Goal: Task Accomplishment & Management: Manage account settings

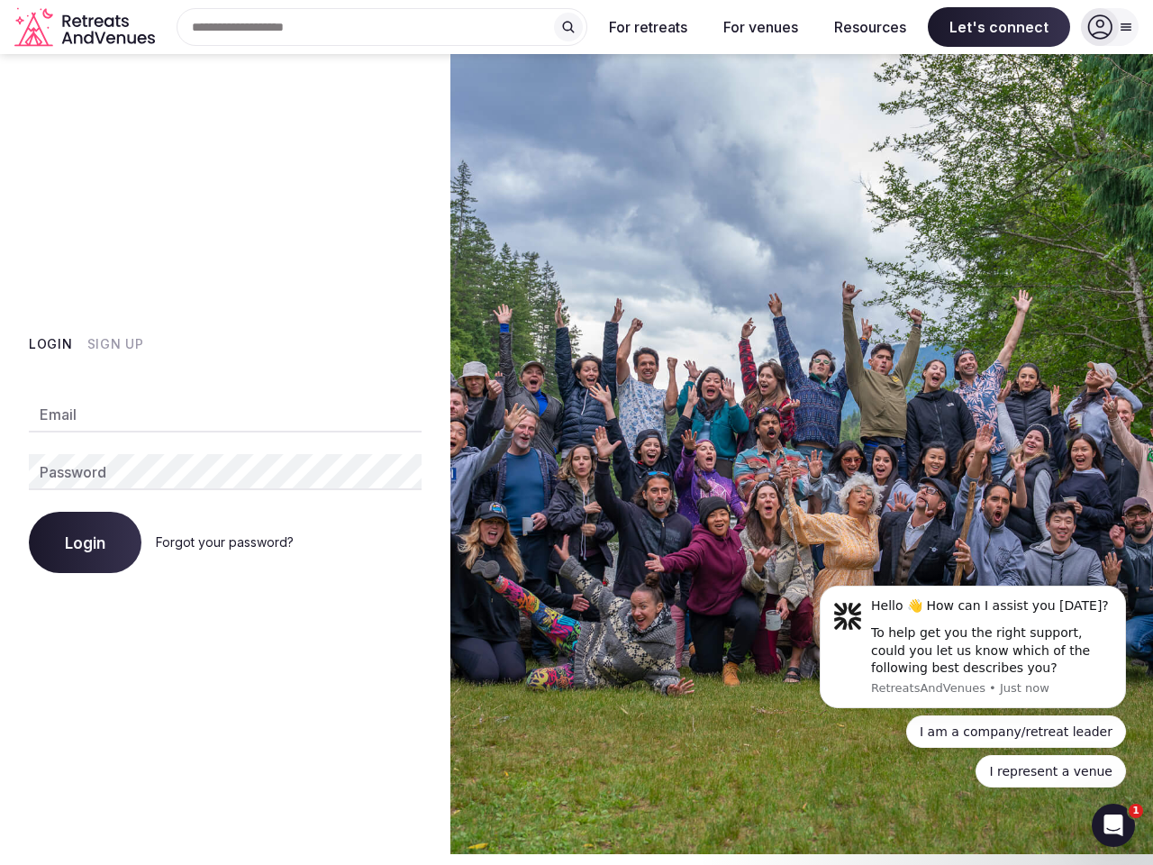
click at [577, 432] on img at bounding box center [801, 454] width 703 height 800
click at [382, 27] on div "Search Popular Destinations [GEOGRAPHIC_DATA], [GEOGRAPHIC_DATA] [GEOGRAPHIC_DA…" at bounding box center [374, 27] width 425 height 38
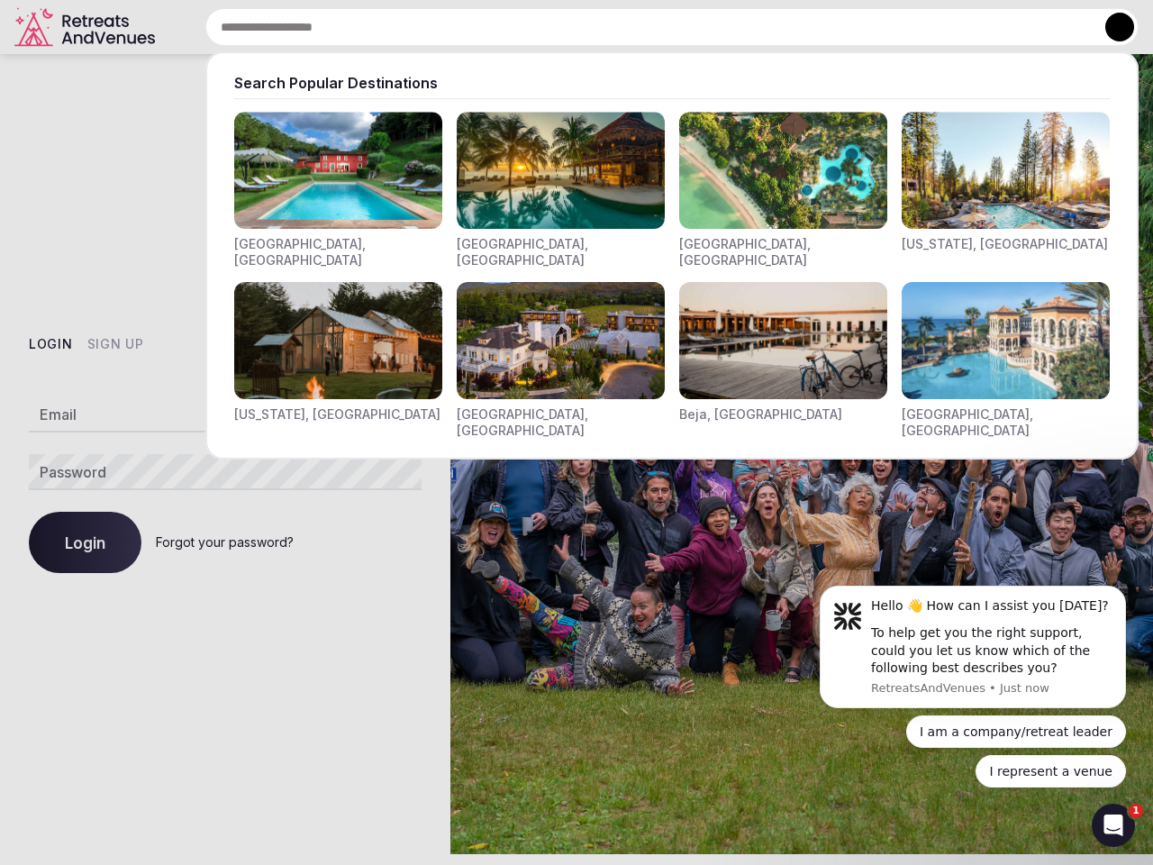
click at [568, 27] on input "text" at bounding box center [671, 27] width 933 height 38
click at [649, 27] on input "text" at bounding box center [671, 27] width 933 height 38
click at [760, 27] on input "text" at bounding box center [671, 27] width 933 height 38
click at [870, 27] on input "text" at bounding box center [671, 27] width 933 height 38
click at [999, 27] on input "text" at bounding box center [671, 27] width 933 height 38
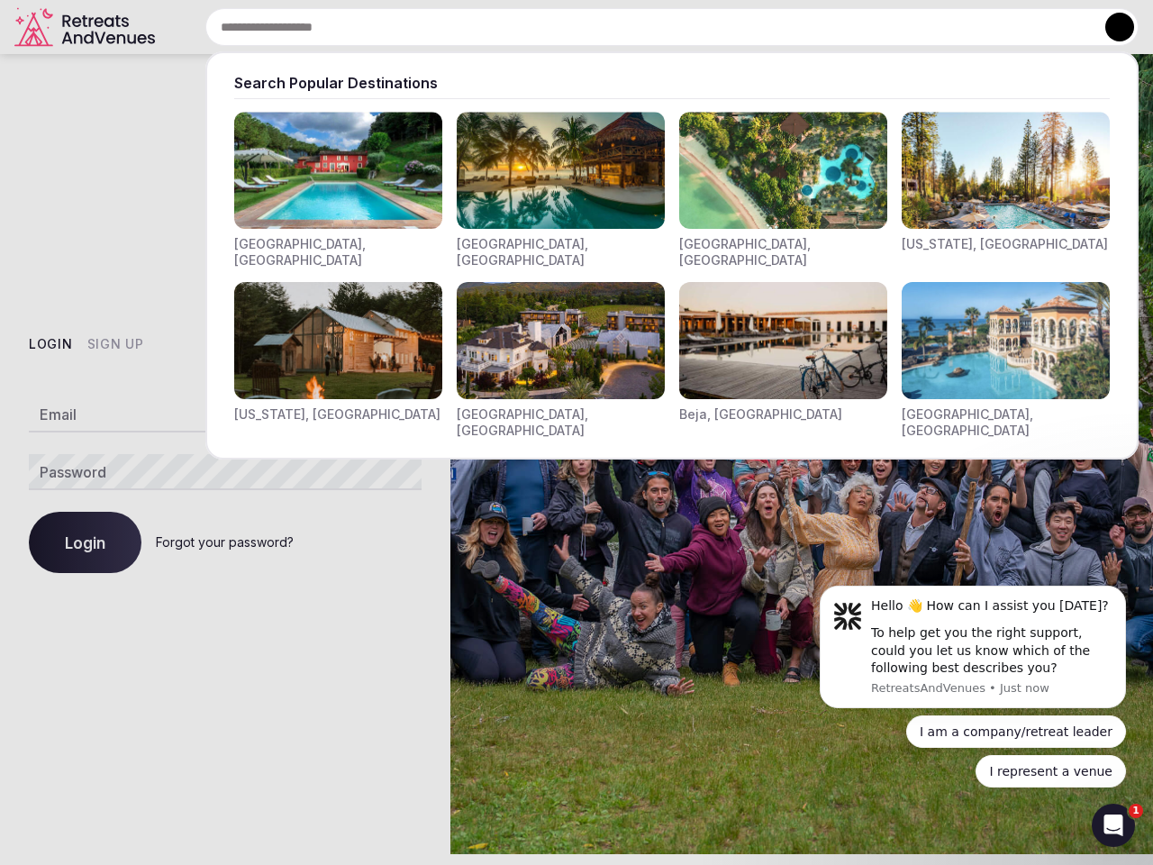
click at [1110, 27] on button at bounding box center [1119, 27] width 29 height 29
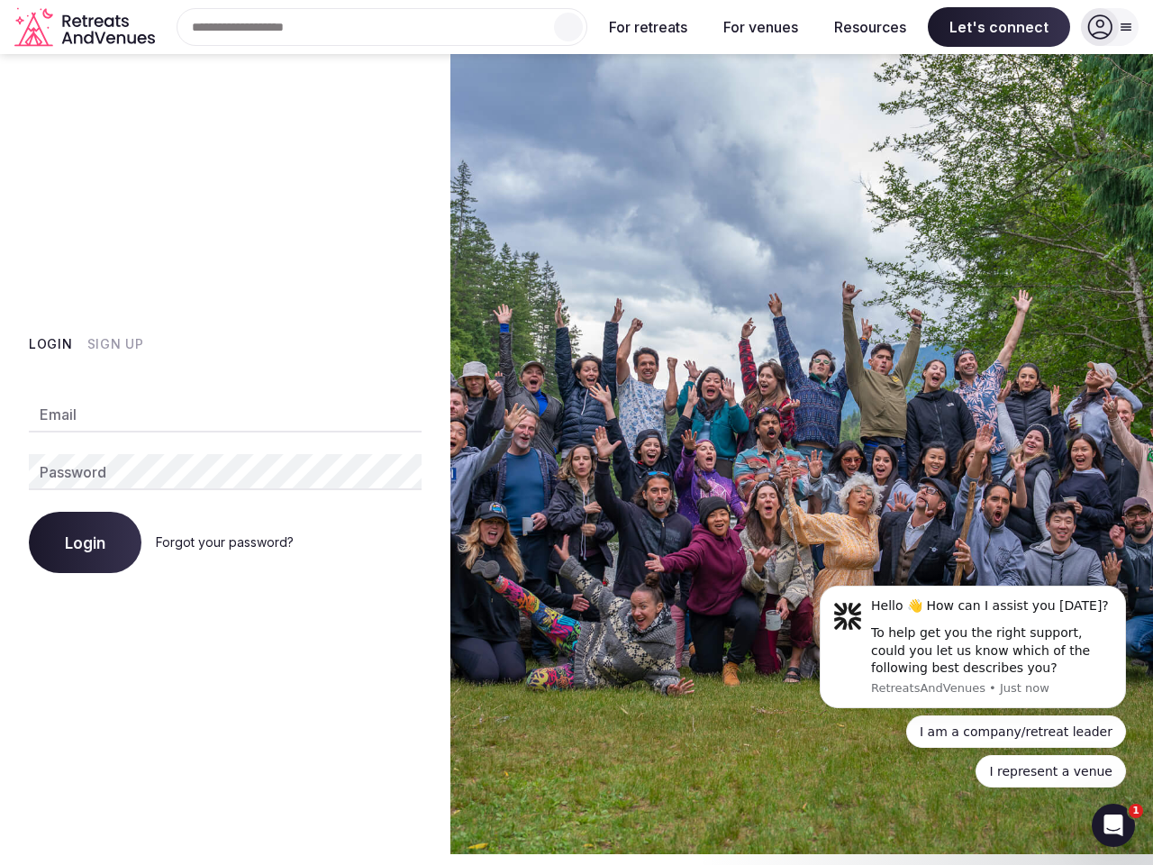
click at [50, 344] on button "Login" at bounding box center [51, 344] width 44 height 18
click at [114, 344] on button "Sign Up" at bounding box center [115, 344] width 57 height 18
